Goal: Contribute content: Contribute content

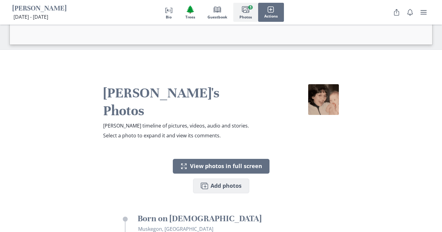
click at [205, 182] on icon "Images" at bounding box center [204, 185] width 7 height 7
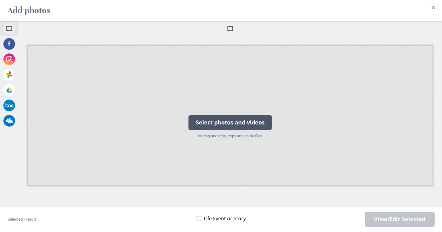
click at [231, 118] on div "Select photos and videos" at bounding box center [229, 122] width 83 height 15
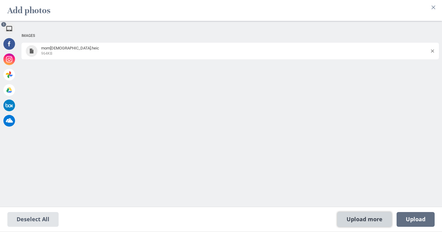
click at [378, 219] on span "Upload more" at bounding box center [364, 219] width 54 height 15
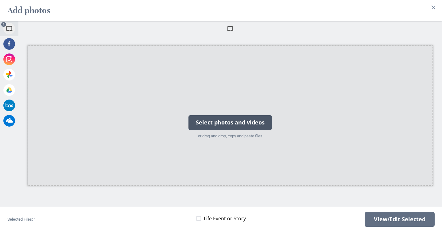
click at [245, 122] on div "Select photos and videos" at bounding box center [229, 122] width 83 height 15
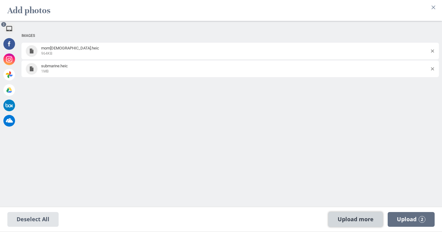
click at [353, 218] on span "Upload more" at bounding box center [355, 219] width 54 height 15
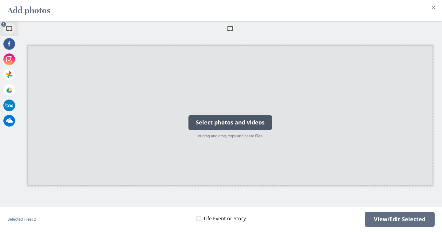
click at [235, 120] on div "Select photos and videos" at bounding box center [229, 122] width 83 height 15
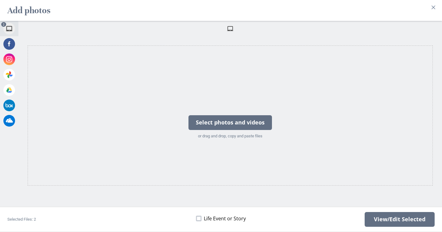
click at [200, 217] on span at bounding box center [198, 218] width 5 height 5
click at [196, 218] on input "Life Event or Story" at bounding box center [196, 218] width 0 height 0
checkbox input "true"
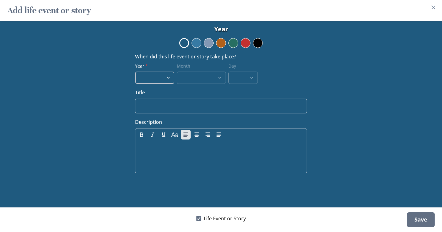
select select "1962"
select select "3"
select select "18"
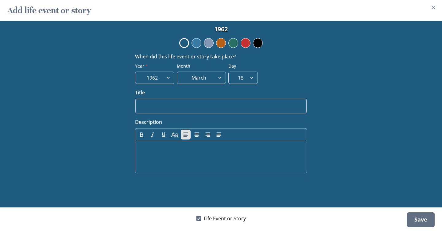
click at [152, 104] on input "Title" at bounding box center [221, 105] width 172 height 15
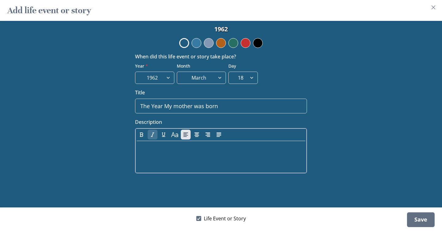
type input "The Year My mother was born"
click at [152, 136] on icon "Italic" at bounding box center [152, 134] width 3 height 4
click at [257, 41] on button "Color Black" at bounding box center [258, 43] width 10 height 10
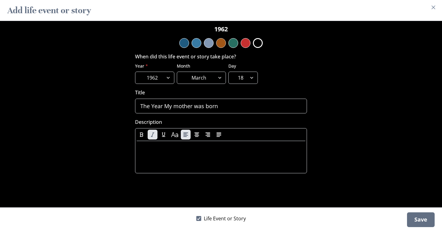
click at [223, 42] on button "Color Light Brown" at bounding box center [221, 43] width 10 height 10
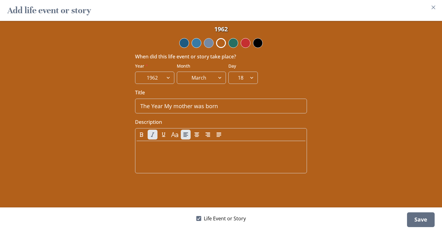
click at [209, 40] on button "Color Weldon Blue" at bounding box center [209, 43] width 10 height 10
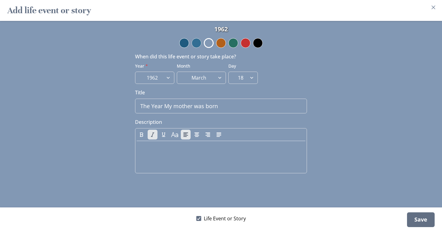
click at [198, 42] on button "Color Steel Blue" at bounding box center [196, 43] width 10 height 10
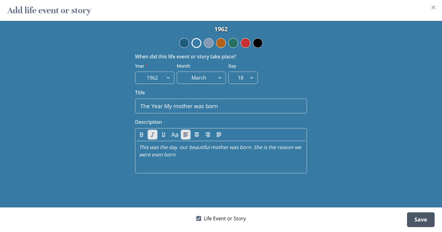
click at [420, 220] on div "Save" at bounding box center [421, 219] width 28 height 15
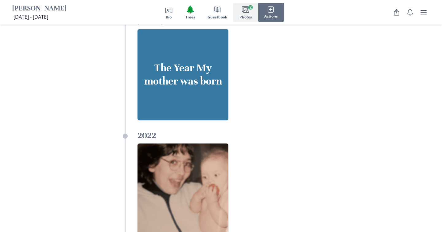
scroll to position [1460, 0]
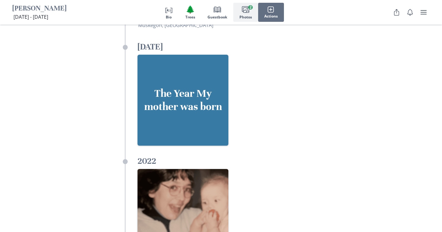
click at [246, 12] on icon "Images" at bounding box center [245, 9] width 7 height 7
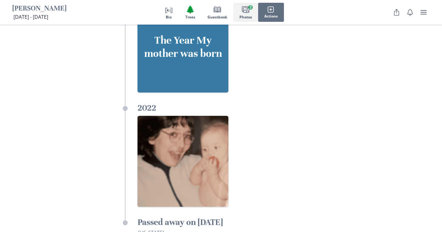
scroll to position [1513, 0]
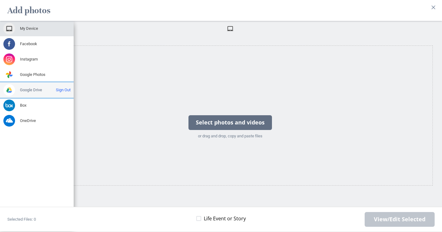
click at [35, 91] on span "Google Drive" at bounding box center [31, 90] width 22 height 6
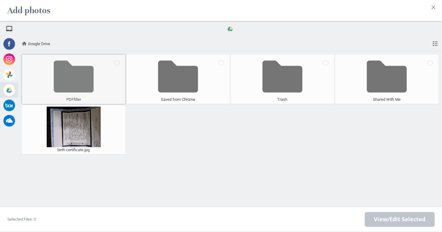
click at [84, 82] on span at bounding box center [74, 76] width 40 height 40
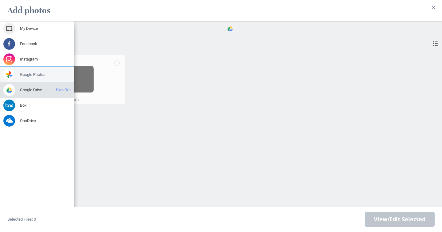
click at [8, 75] on span at bounding box center [9, 75] width 12 height 12
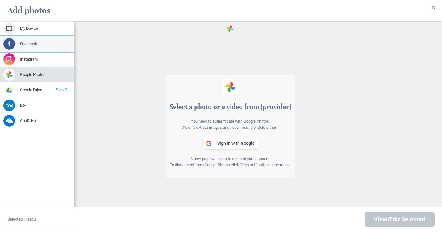
click at [8, 45] on span at bounding box center [9, 44] width 12 height 12
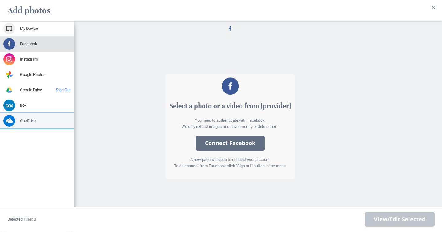
click at [10, 120] on span at bounding box center [9, 121] width 12 height 12
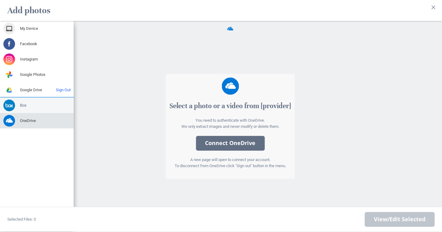
click at [9, 104] on span at bounding box center [9, 105] width 12 height 12
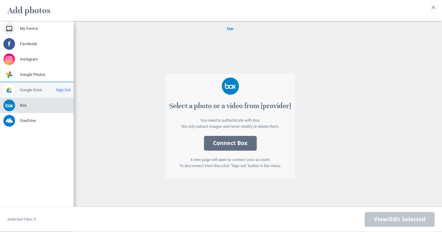
click at [13, 89] on span at bounding box center [9, 90] width 12 height 12
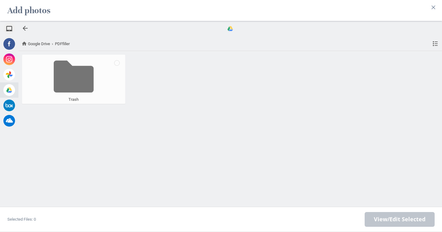
click at [83, 121] on div "Google Drive PDFfiller Trash" at bounding box center [229, 133] width 423 height 195
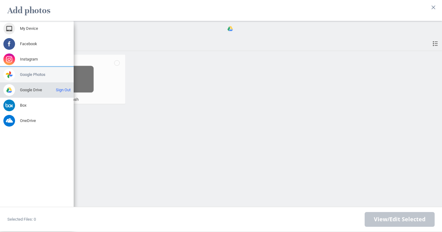
click at [11, 73] on span at bounding box center [9, 75] width 12 height 12
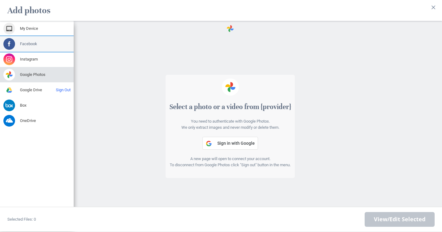
click at [10, 44] on span at bounding box center [9, 44] width 12 height 12
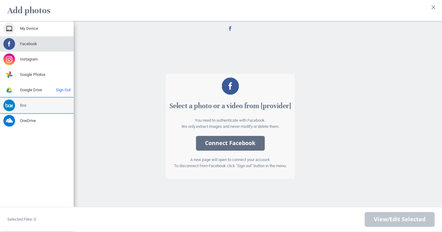
click at [10, 104] on span at bounding box center [9, 105] width 12 height 12
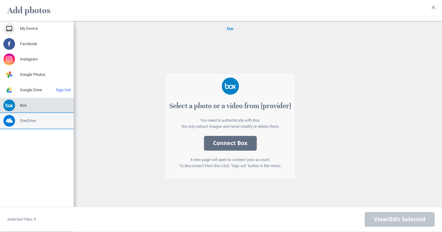
click at [12, 121] on span at bounding box center [9, 121] width 12 height 12
